Goal: Task Accomplishment & Management: Use online tool/utility

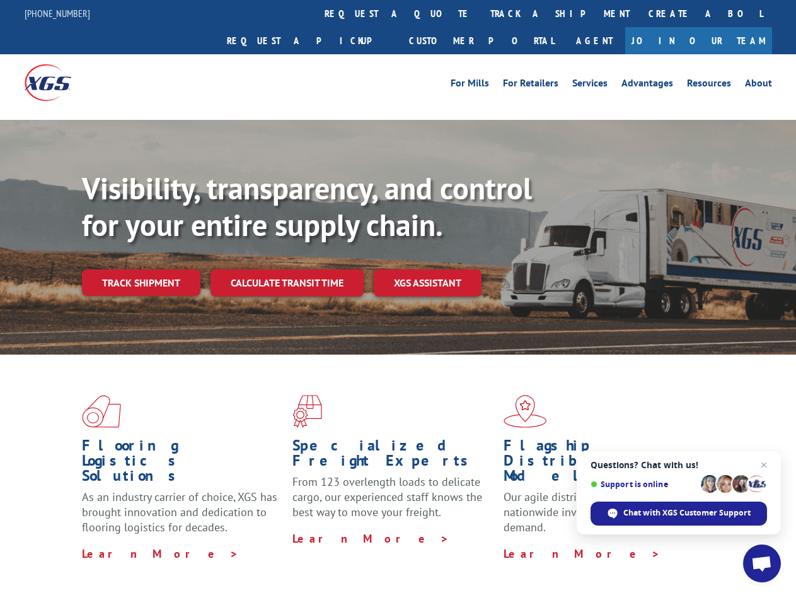
click at [398, 297] on div "Visibility, transparency, and control for your entire supply chain. Track shipm…" at bounding box center [439, 258] width 714 height 176
click at [481, 13] on link "track a shipment" at bounding box center [560, 13] width 158 height 27
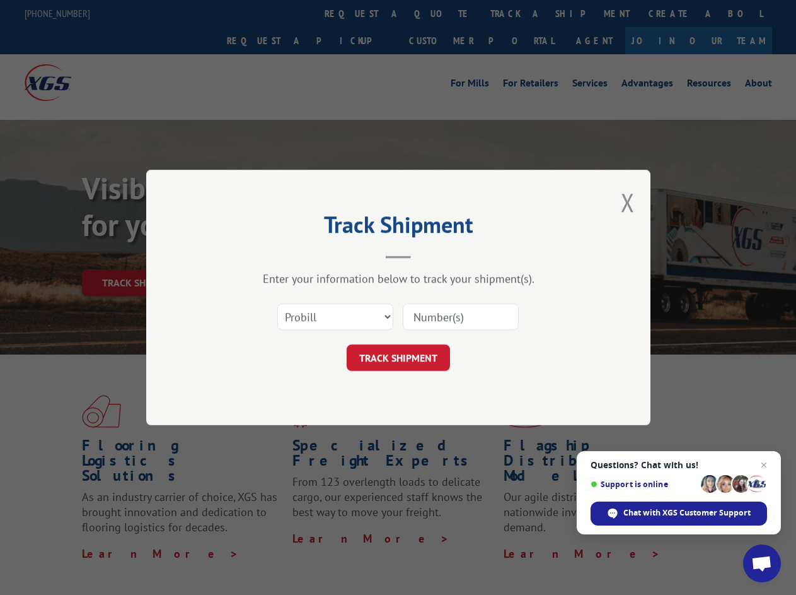
click at [440, 13] on div "Track Shipment Enter your information below to track your shipment(s). Select c…" at bounding box center [398, 297] width 796 height 595
click at [519, 13] on div "Track Shipment Enter your information below to track your shipment(s). Select c…" at bounding box center [398, 297] width 796 height 595
click at [141, 255] on div "Track Shipment Enter your information below to track your shipment(s). Select c…" at bounding box center [398, 297] width 796 height 595
click at [286, 255] on header "Track Shipment" at bounding box center [398, 237] width 378 height 43
click at [428, 255] on header "Track Shipment" at bounding box center [398, 237] width 378 height 43
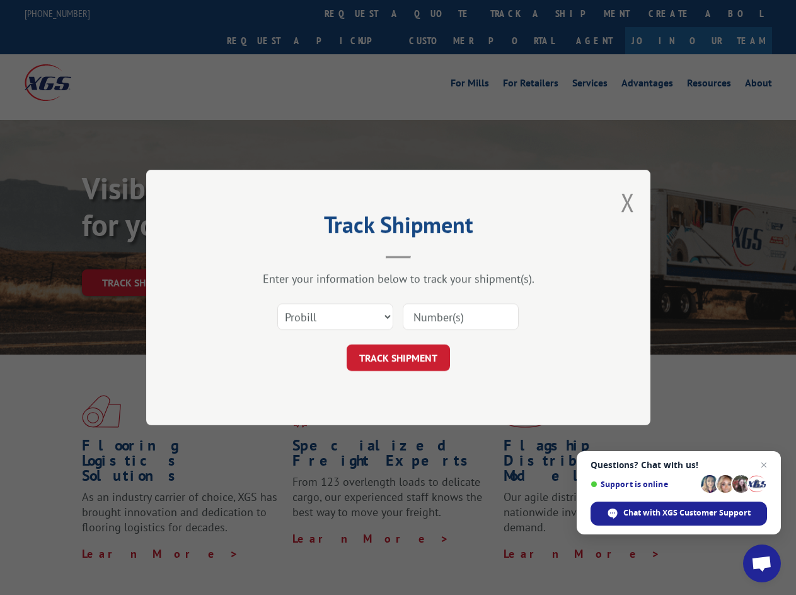
click at [762, 563] on span "Open chat" at bounding box center [762, 564] width 21 height 18
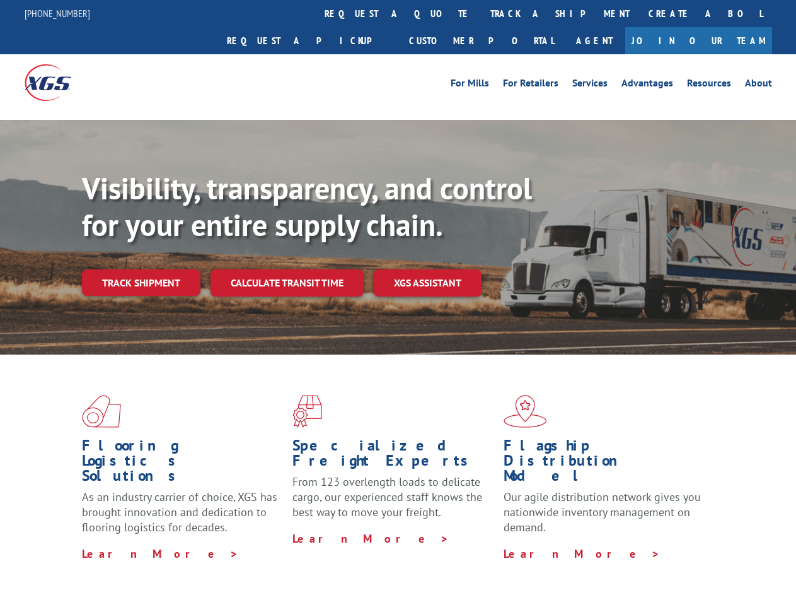
click at [398, 297] on div "Visibility, transparency, and control for your entire supply chain. Track shipm…" at bounding box center [439, 258] width 714 height 176
click at [481, 13] on link "track a shipment" at bounding box center [560, 13] width 158 height 27
click at [0, 0] on div "Track Shipment Enter your information below to track your shipment(s). Select c…" at bounding box center [0, 0] width 0 height 0
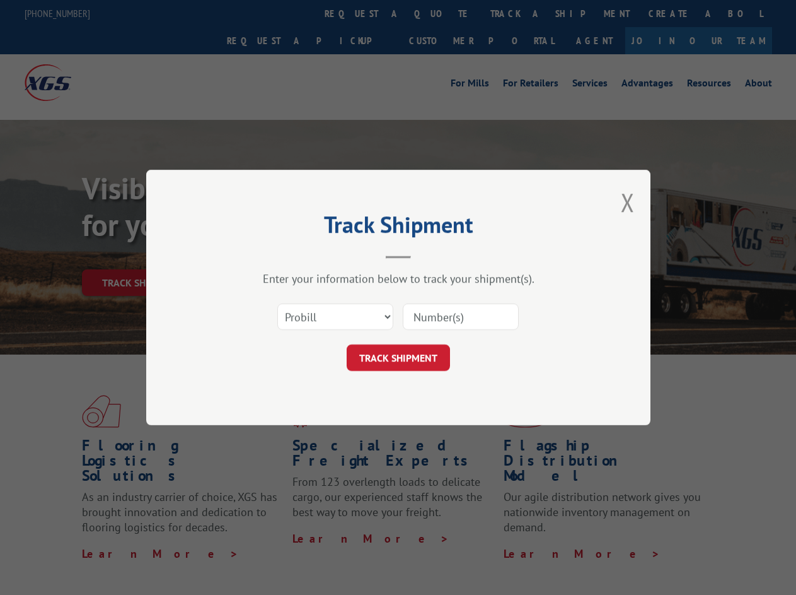
click at [519, 13] on div "Track Shipment Enter your information below to track your shipment(s). Select c…" at bounding box center [398, 297] width 796 height 595
click at [141, 255] on div "Track Shipment Enter your information below to track your shipment(s). Select c…" at bounding box center [398, 297] width 796 height 595
click at [286, 255] on header "Track Shipment" at bounding box center [398, 237] width 378 height 43
click at [428, 255] on header "Track Shipment" at bounding box center [398, 237] width 378 height 43
